Goal: Task Accomplishment & Management: Use online tool/utility

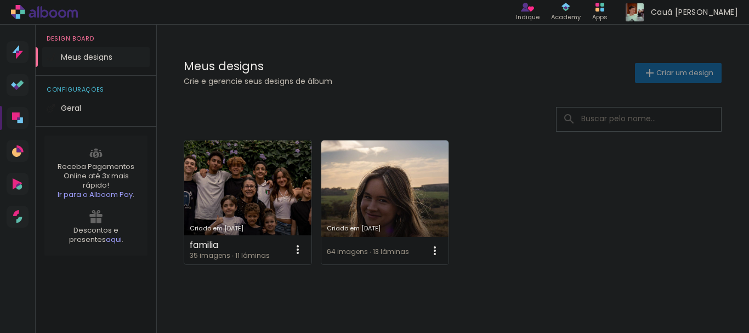
click at [624, 77] on div "Meus designs Crie e gerencie seus designs de álbum" at bounding box center [409, 72] width 451 height 25
click at [643, 68] on iron-icon at bounding box center [649, 72] width 13 height 13
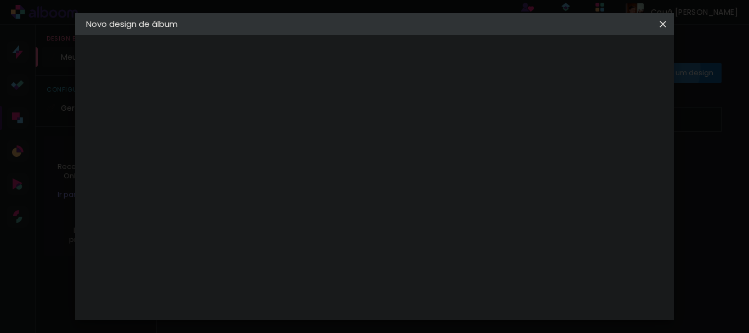
click at [269, 143] on paper-input-container "Título do álbum" at bounding box center [266, 148] width 8 height 28
click at [265, 145] on input at bounding box center [265, 147] width 0 height 17
click at [655, 27] on paper-icon-button at bounding box center [663, 24] width 22 height 20
click at [660, 27] on iron-icon at bounding box center [662, 24] width 13 height 11
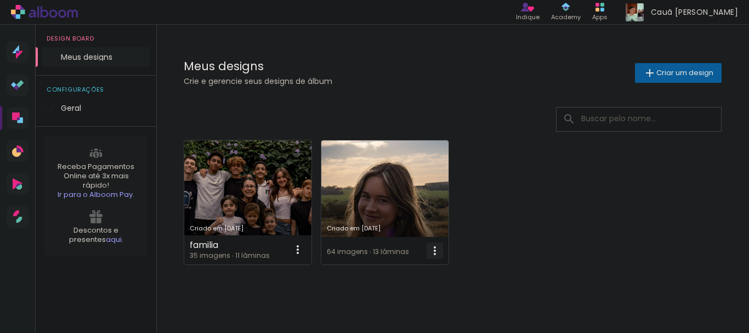
click at [438, 248] on iron-icon at bounding box center [434, 250] width 13 height 13
click at [412, 294] on span "Fazer uma cópia" at bounding box center [393, 298] width 64 height 8
type input "Cópia de null"
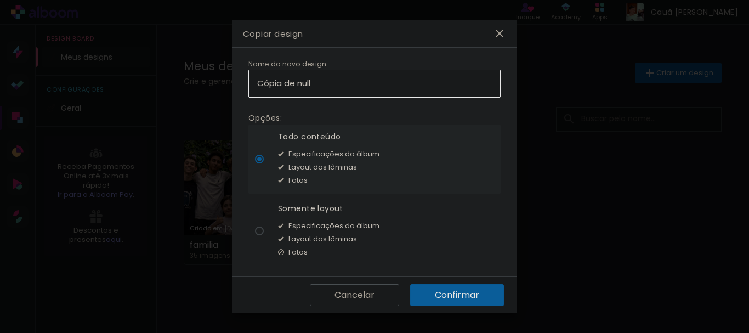
click at [0, 0] on slot "Cancelar" at bounding box center [0, 0] width 0 height 0
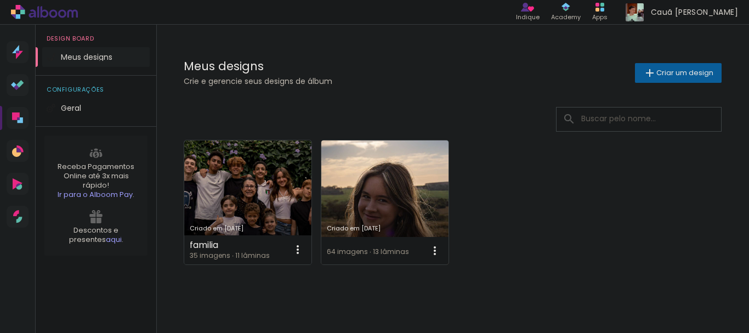
click at [378, 187] on link "Criado em [DATE]" at bounding box center [384, 202] width 127 height 124
